Goal: Find specific page/section: Find specific page/section

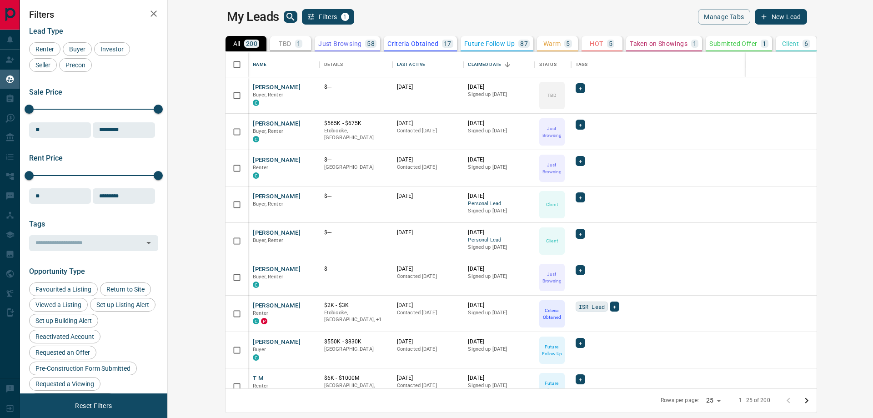
scroll to position [330, 694]
click at [279, 46] on div "TBD 1" at bounding box center [291, 44] width 24 height 8
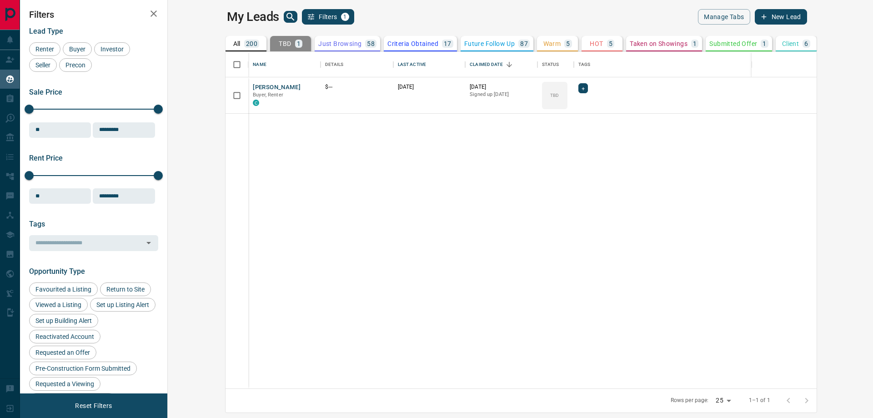
click at [225, 48] on button "All 200" at bounding box center [245, 43] width 41 height 15
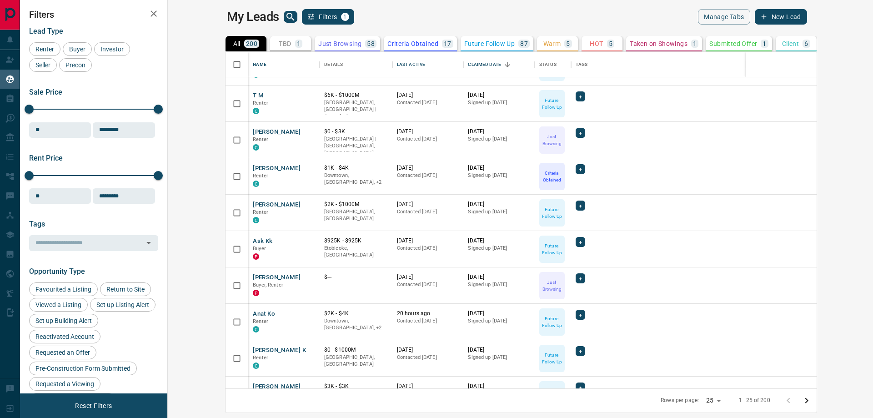
scroll to position [91, 0]
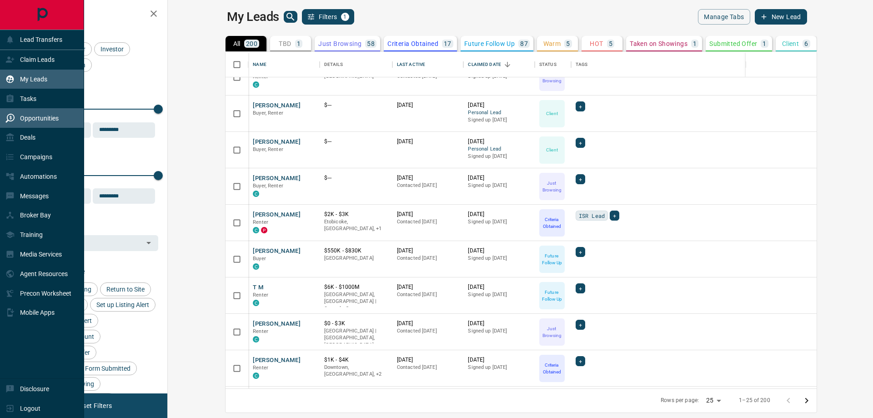
click at [26, 117] on p "Opportunities" at bounding box center [39, 118] width 39 height 7
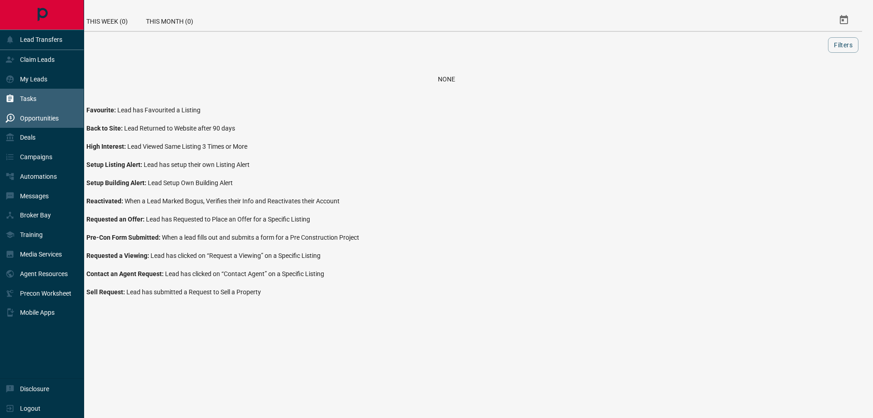
click at [12, 100] on icon at bounding box center [10, 99] width 7 height 8
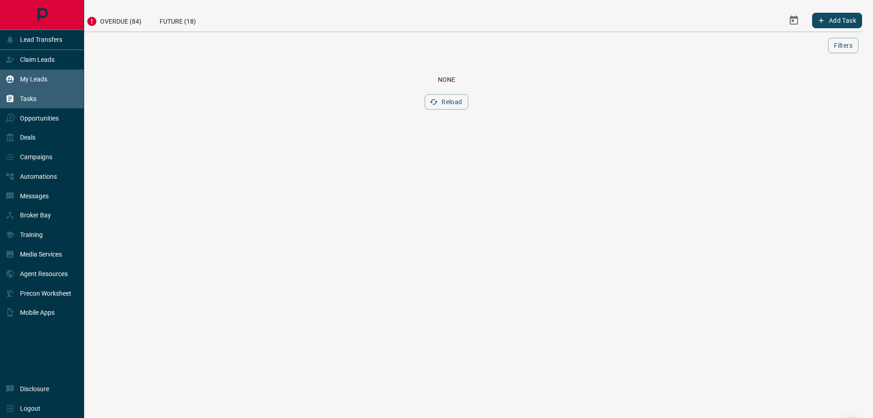
click at [53, 74] on div "My Leads" at bounding box center [42, 80] width 84 height 20
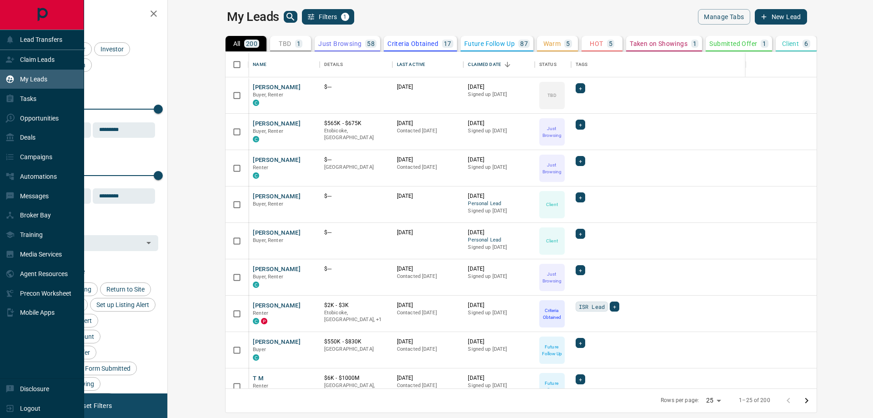
scroll to position [330, 694]
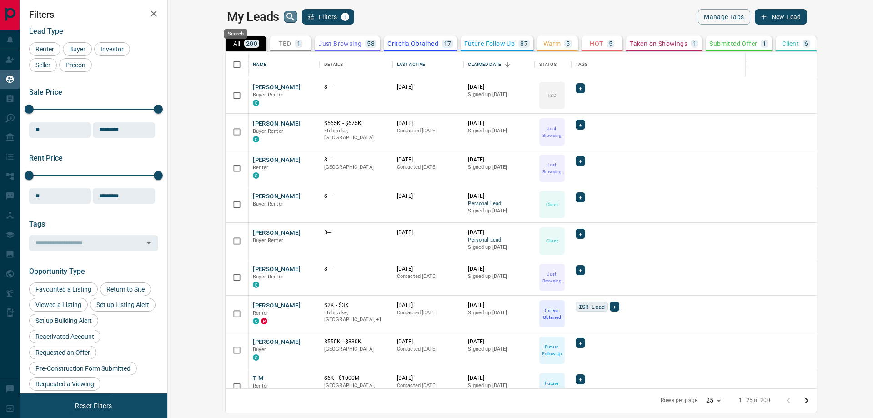
click at [285, 20] on icon "search button" at bounding box center [290, 16] width 11 height 11
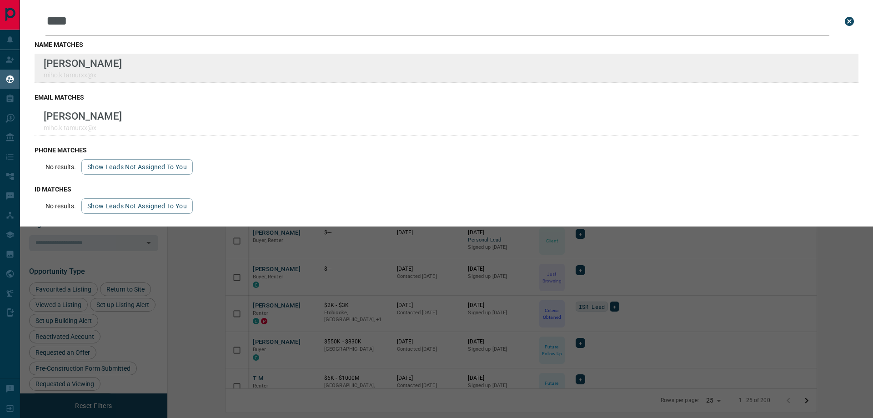
type input "****"
